Goal: Transaction & Acquisition: Subscribe to service/newsletter

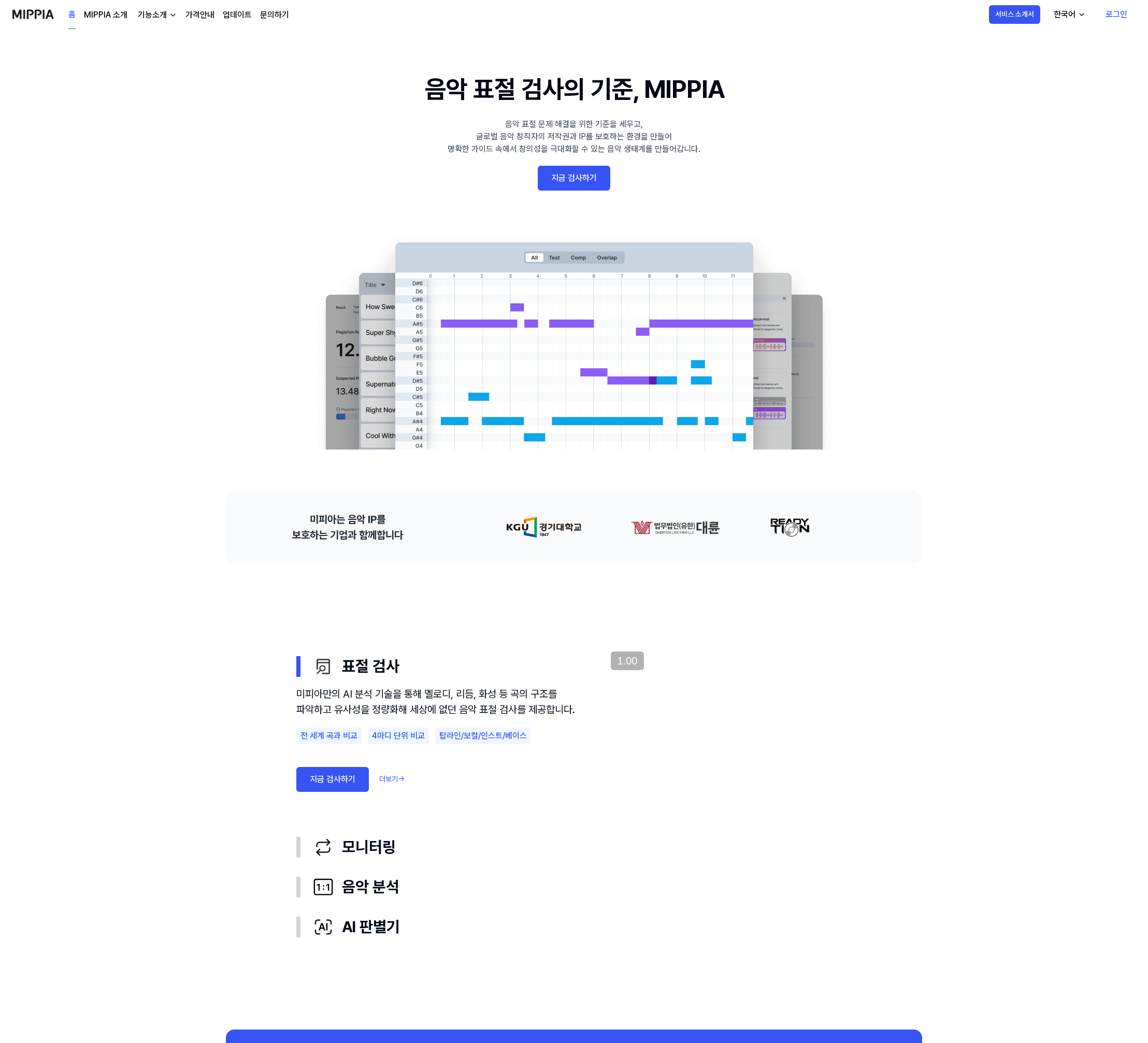
click at [199, 15] on link "가격안내" at bounding box center [199, 15] width 29 height 12
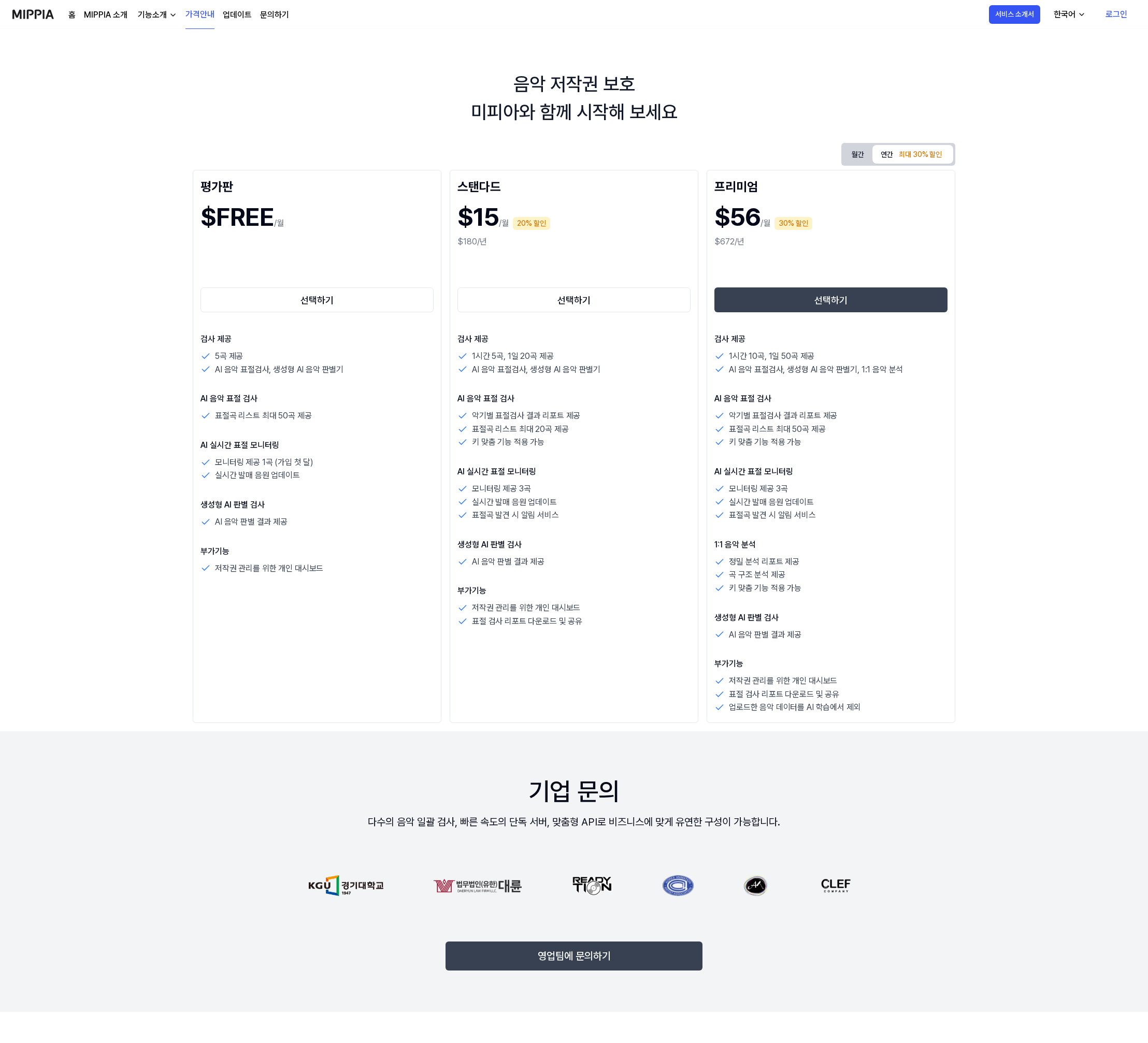
click at [589, 241] on div "$180/년" at bounding box center [573, 242] width 233 height 12
click at [855, 155] on button "월간" at bounding box center [858, 154] width 29 height 19
click at [907, 155] on div "최대 30% 할인" at bounding box center [920, 155] width 50 height 15
click at [911, 155] on div "최대 30% 할인" at bounding box center [920, 155] width 50 height 15
click at [1116, 15] on link "로그인" at bounding box center [1116, 14] width 39 height 29
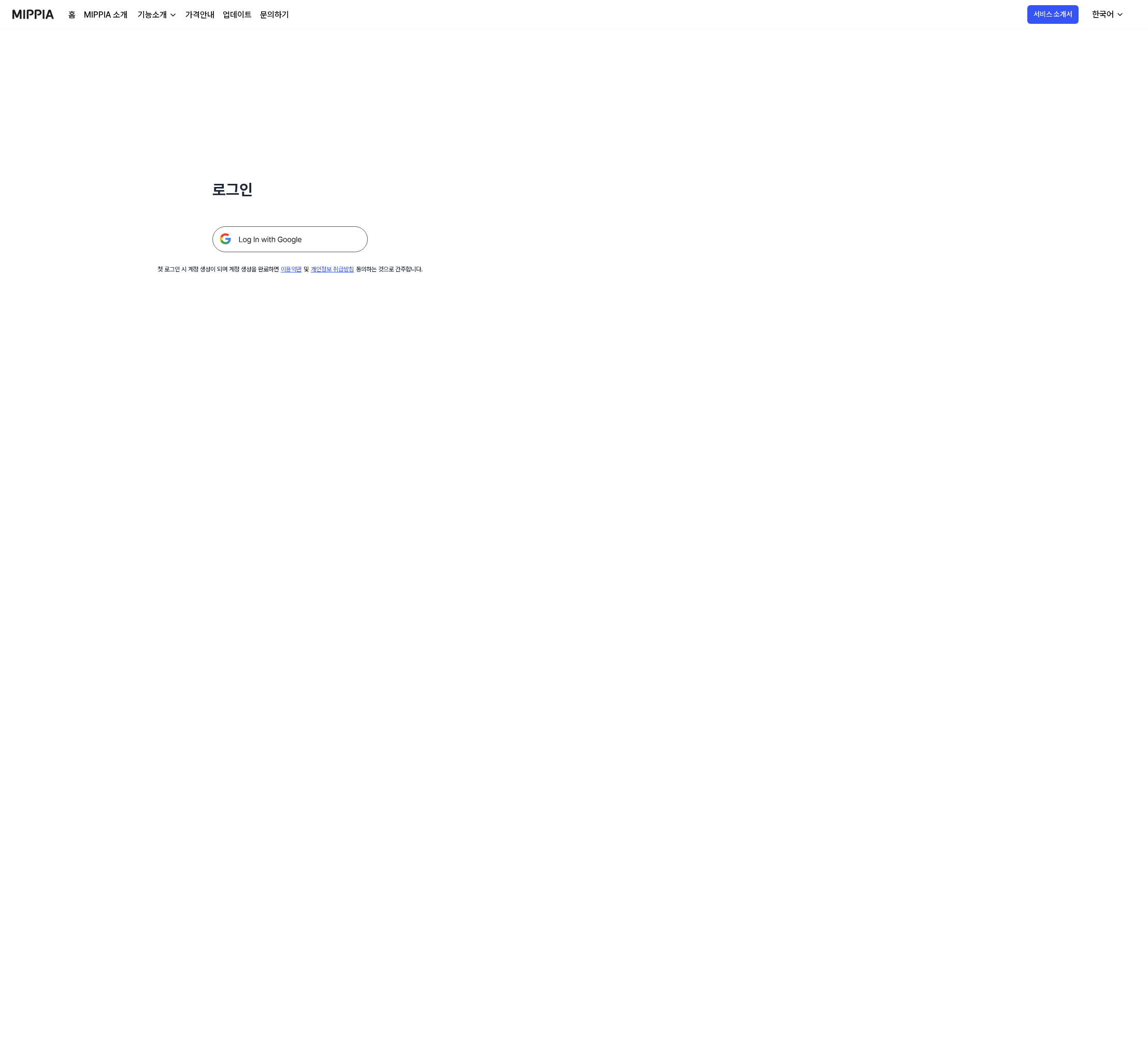
click at [293, 249] on img at bounding box center [290, 239] width 155 height 26
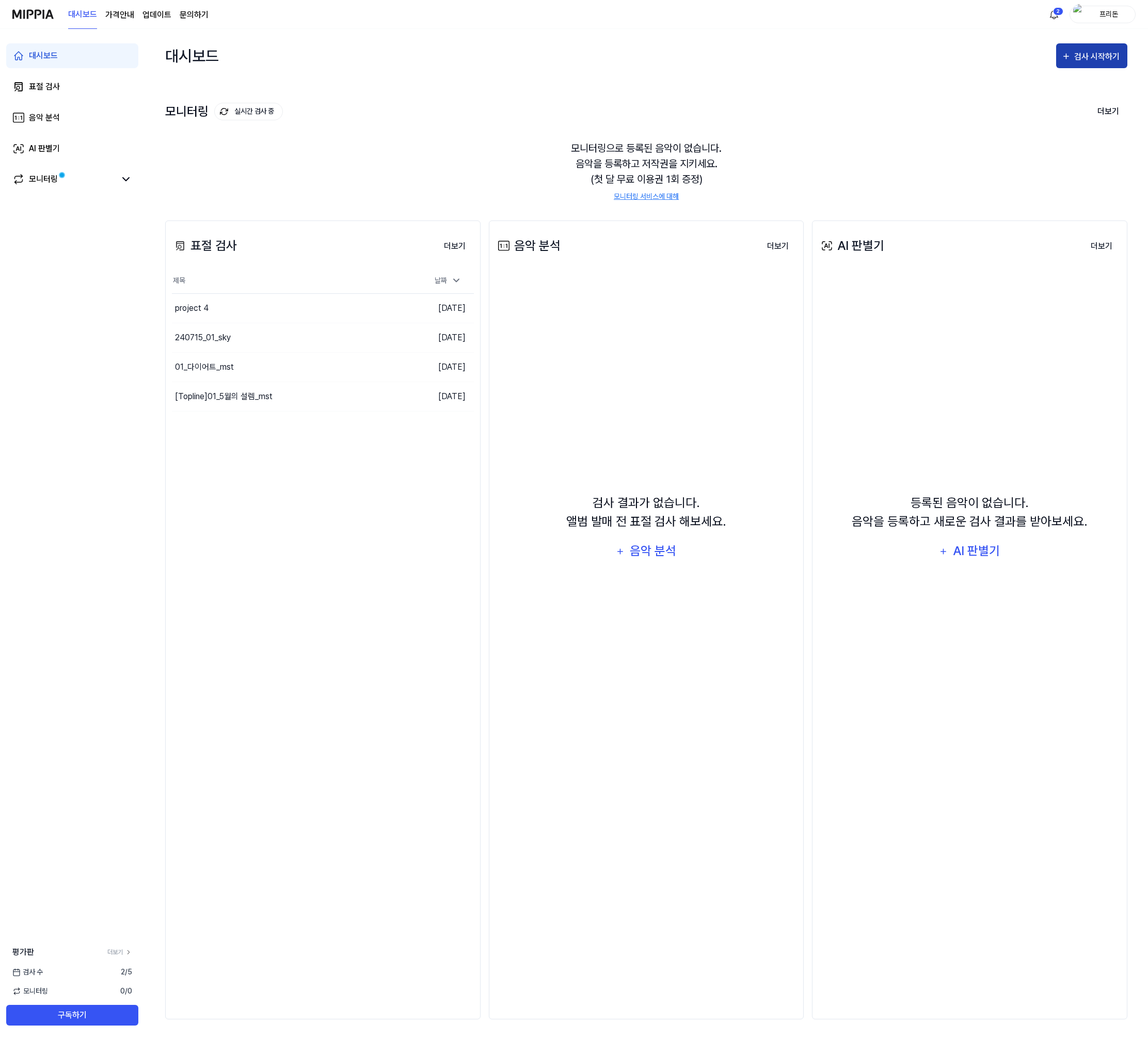
click at [1107, 62] on div "검사 시작하기" at bounding box center [1098, 57] width 48 height 13
click at [1080, 82] on div "표절 검사" at bounding box center [1072, 88] width 90 height 13
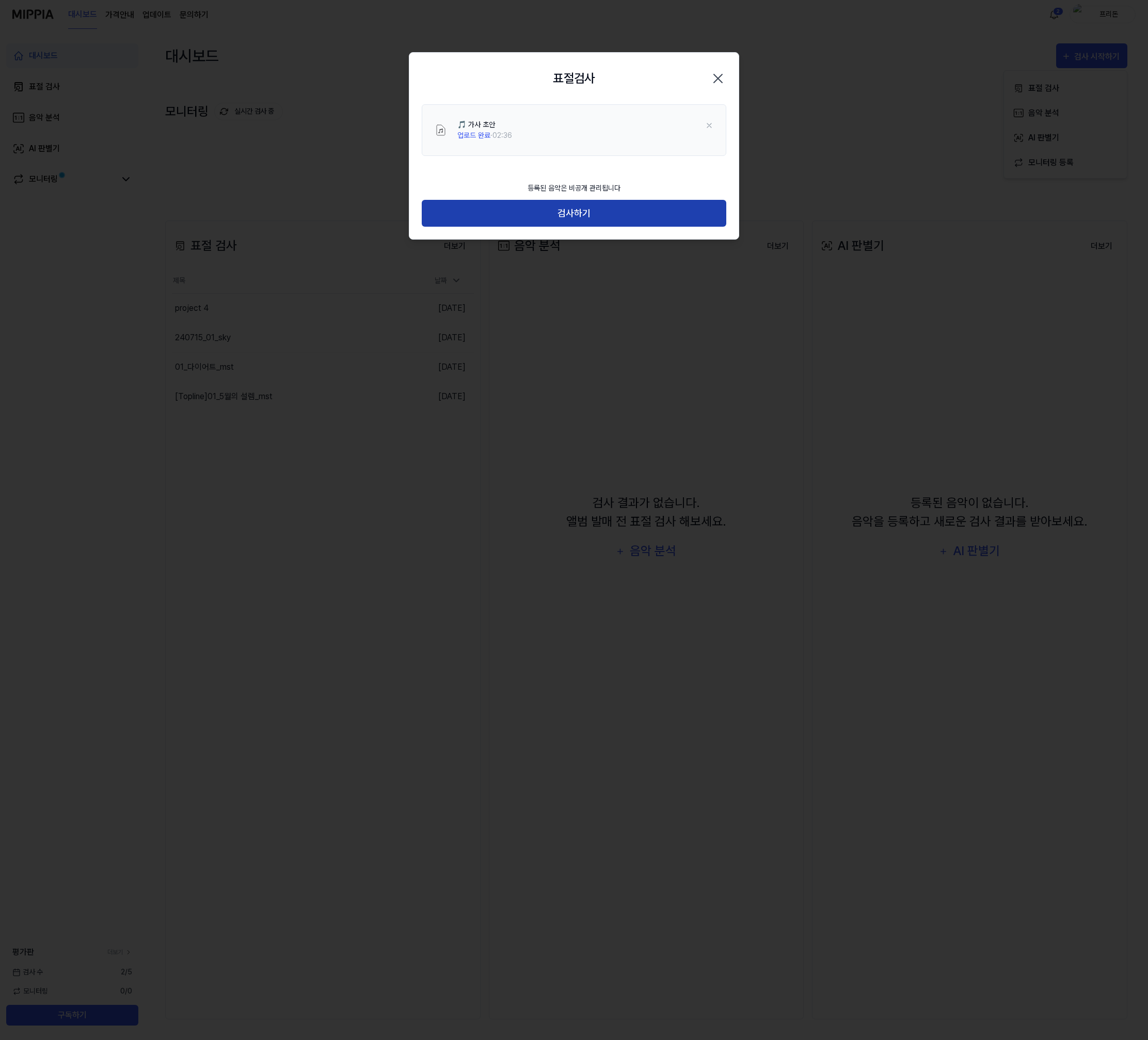
click at [583, 223] on button "검사하기" at bounding box center [574, 213] width 305 height 27
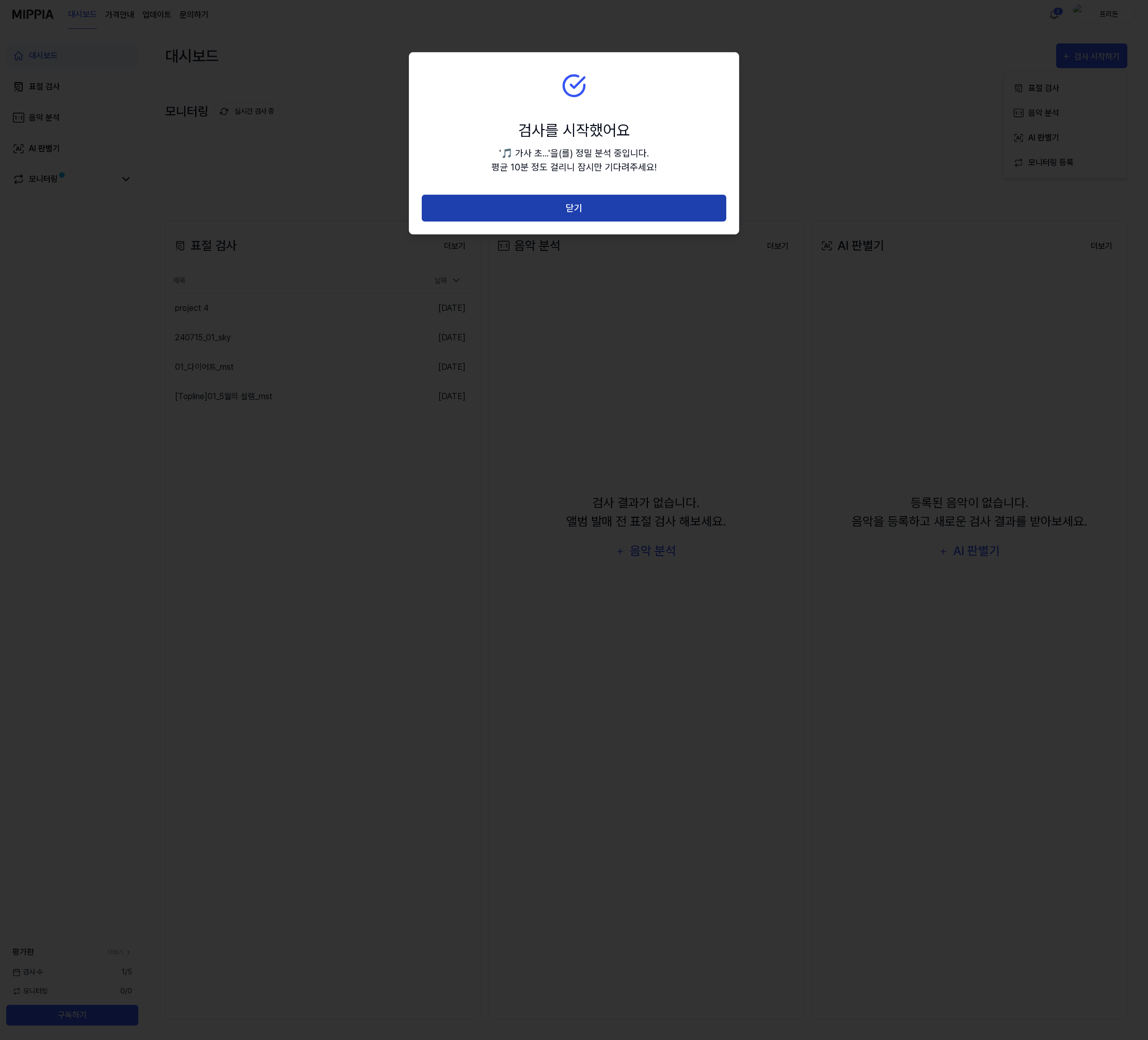
click at [577, 214] on button "닫기" at bounding box center [574, 208] width 305 height 27
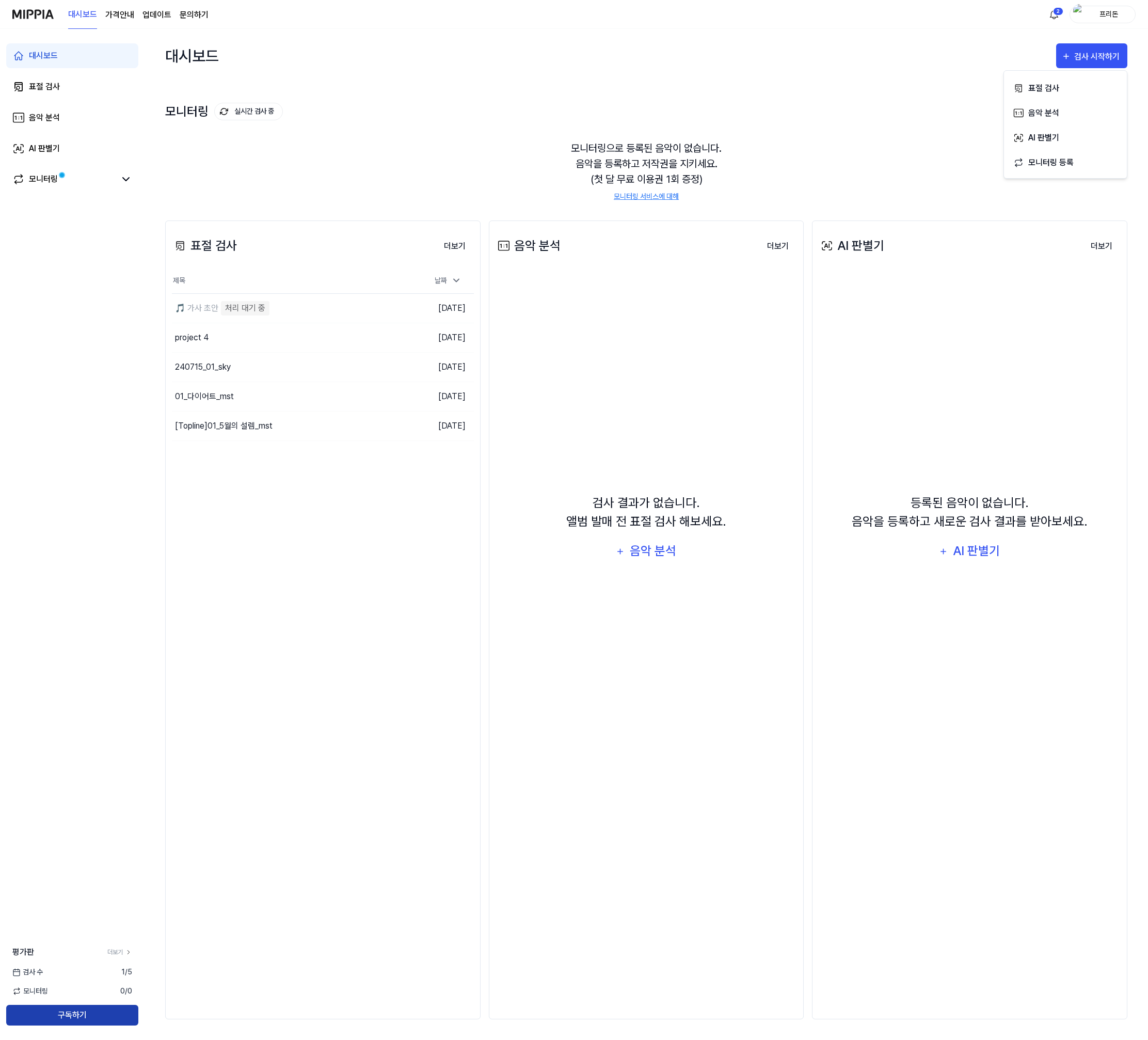
click at [113, 1011] on button "구독하기" at bounding box center [72, 1015] width 132 height 21
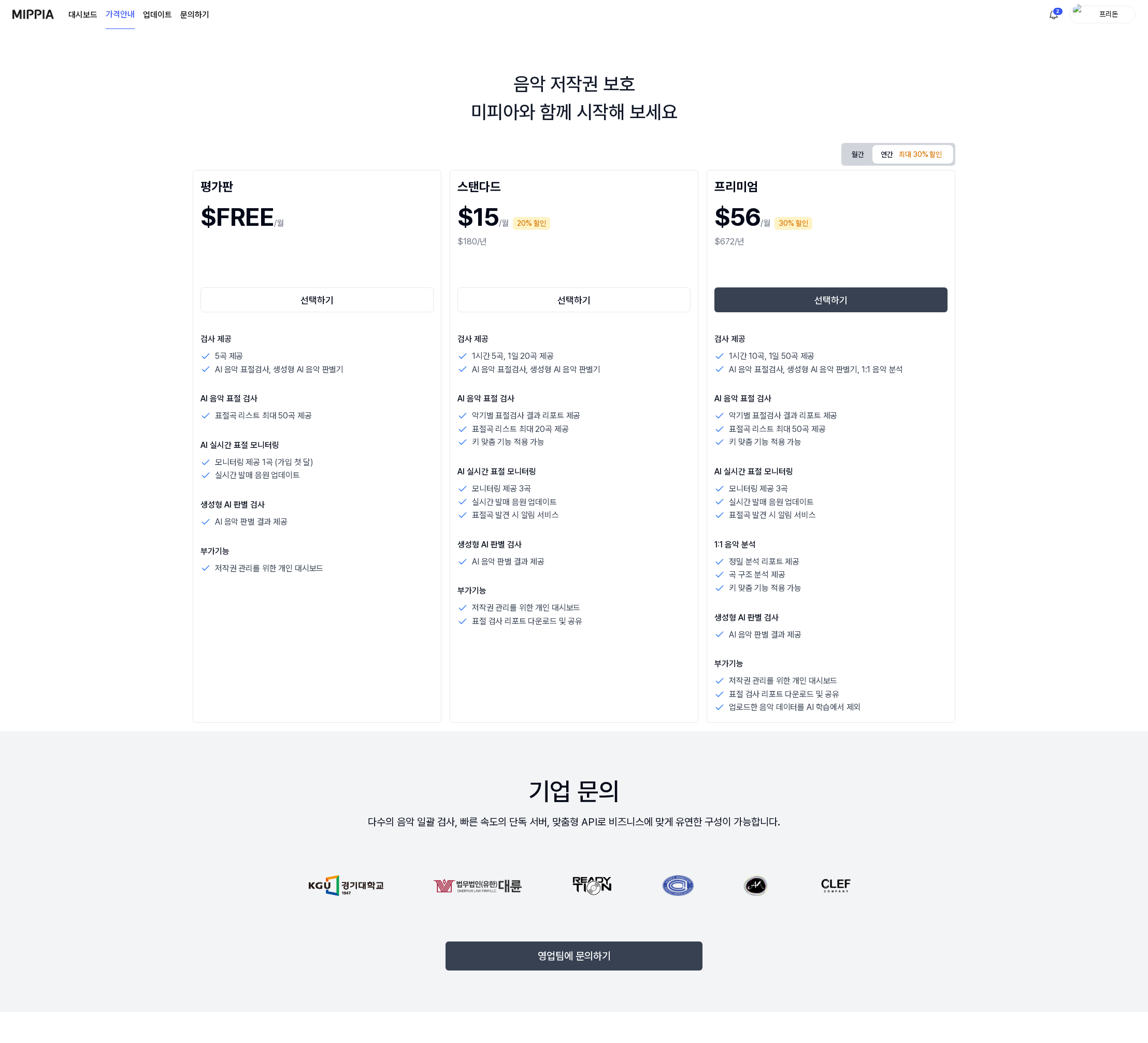
click at [1043, 16] on div "대시보드 가격안내 업데이트 문의하기 2 프리돈" at bounding box center [574, 14] width 1124 height 29
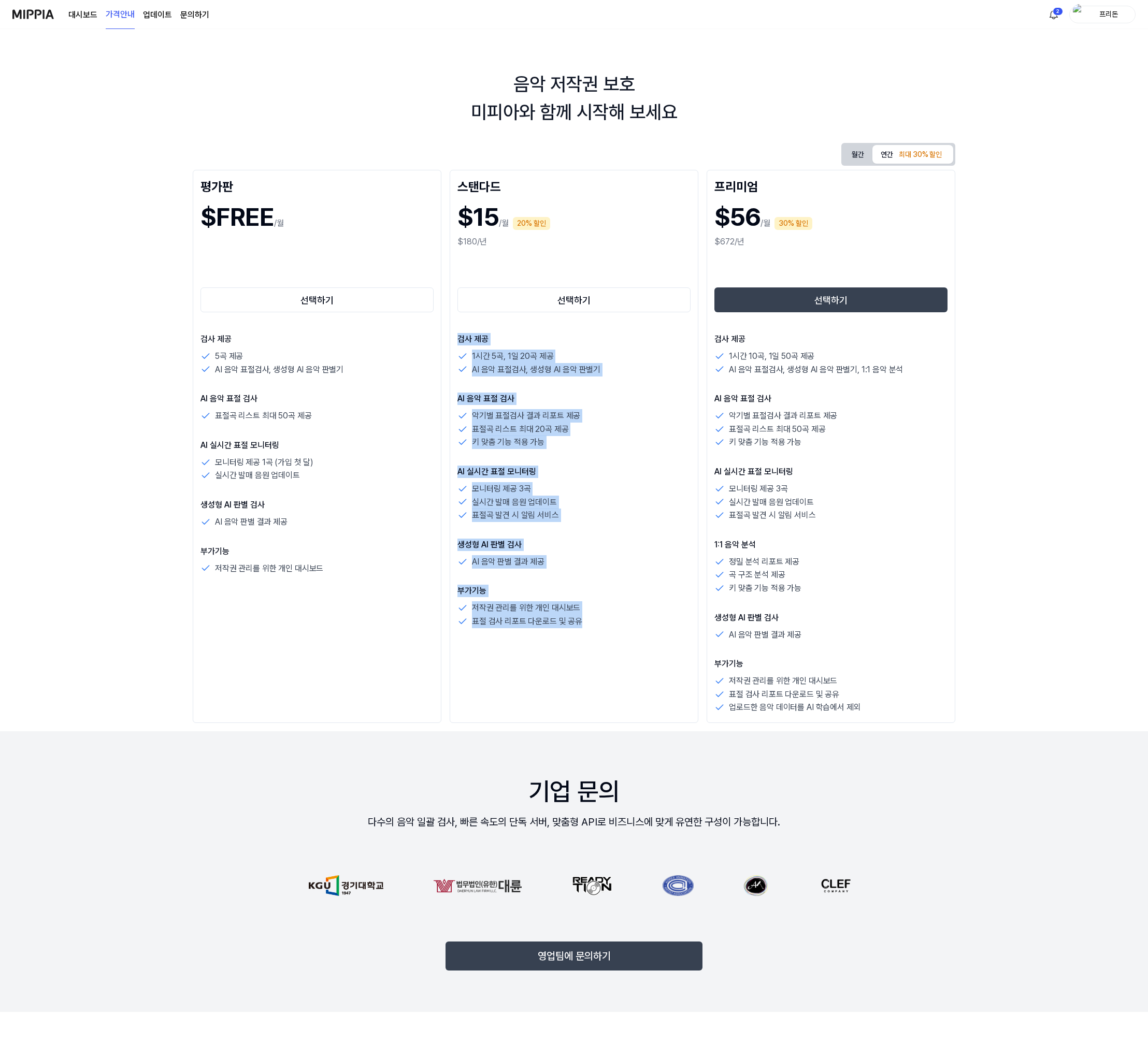
drag, startPoint x: 457, startPoint y: 339, endPoint x: 651, endPoint y: 618, distance: 339.8
click at [651, 618] on div "검사 제공 1시간 5곡, 1일 20곡 제공 AI 음악 표절검사, 생성형 AI 음악 판별기 AI 음악 표절 검사 악기별 표절검사 결과 리포트 제…" at bounding box center [573, 480] width 233 height 295
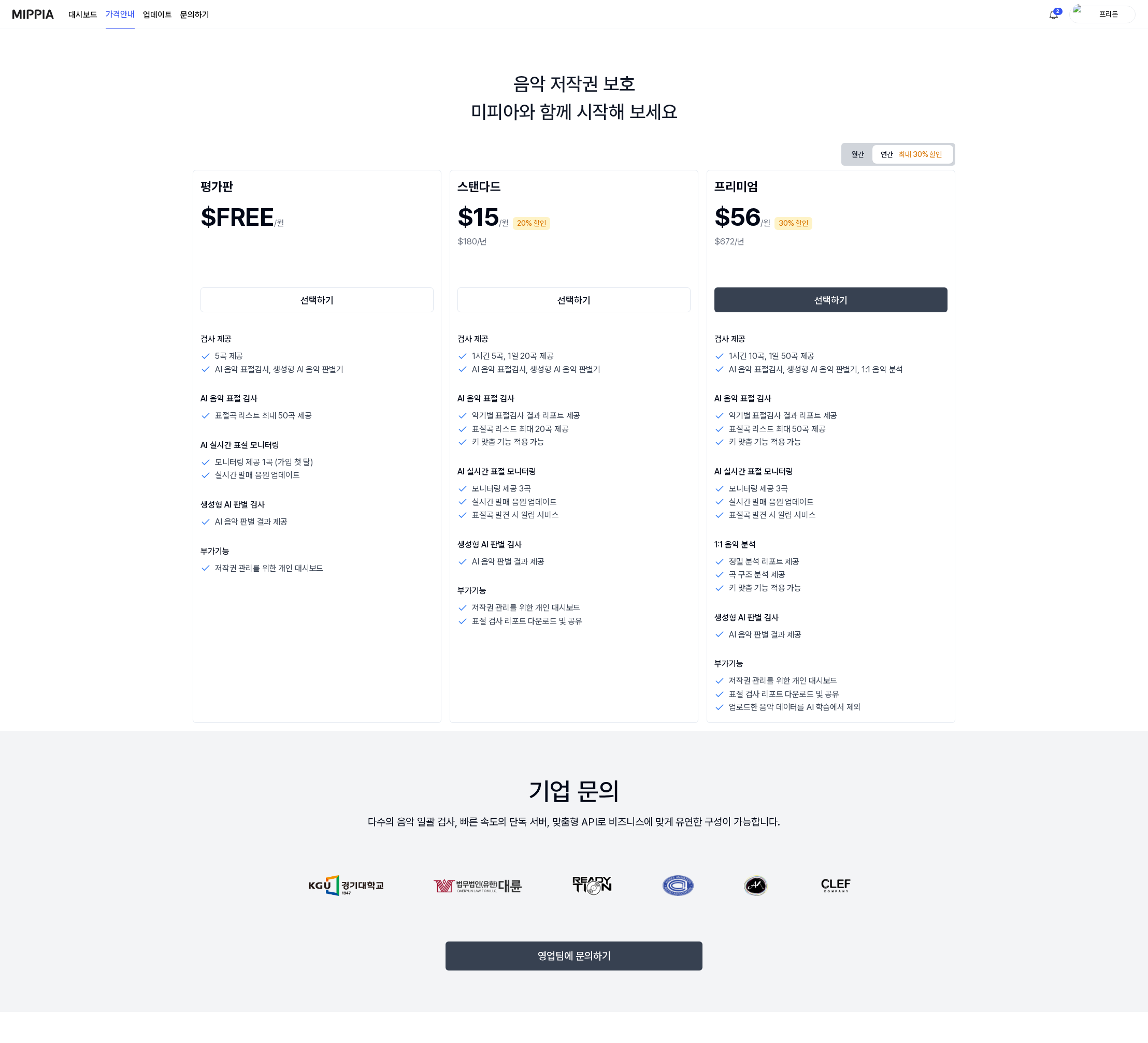
click at [29, 10] on img at bounding box center [33, 14] width 42 height 29
